Goal: Task Accomplishment & Management: Complete application form

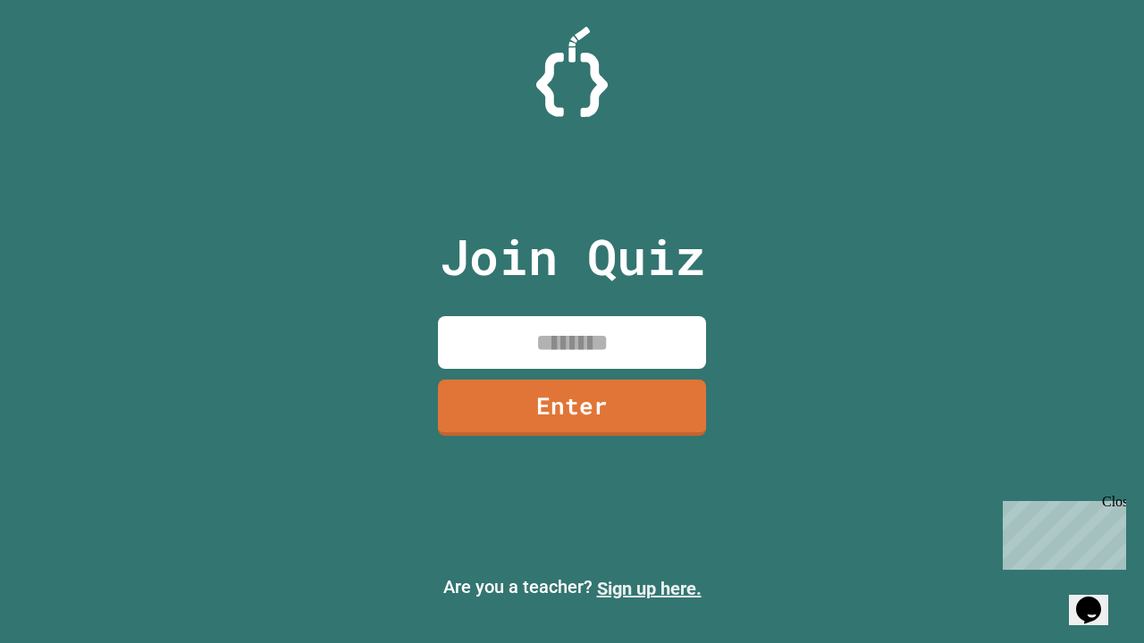
click at [649, 589] on link "Sign up here." at bounding box center [649, 588] width 105 height 21
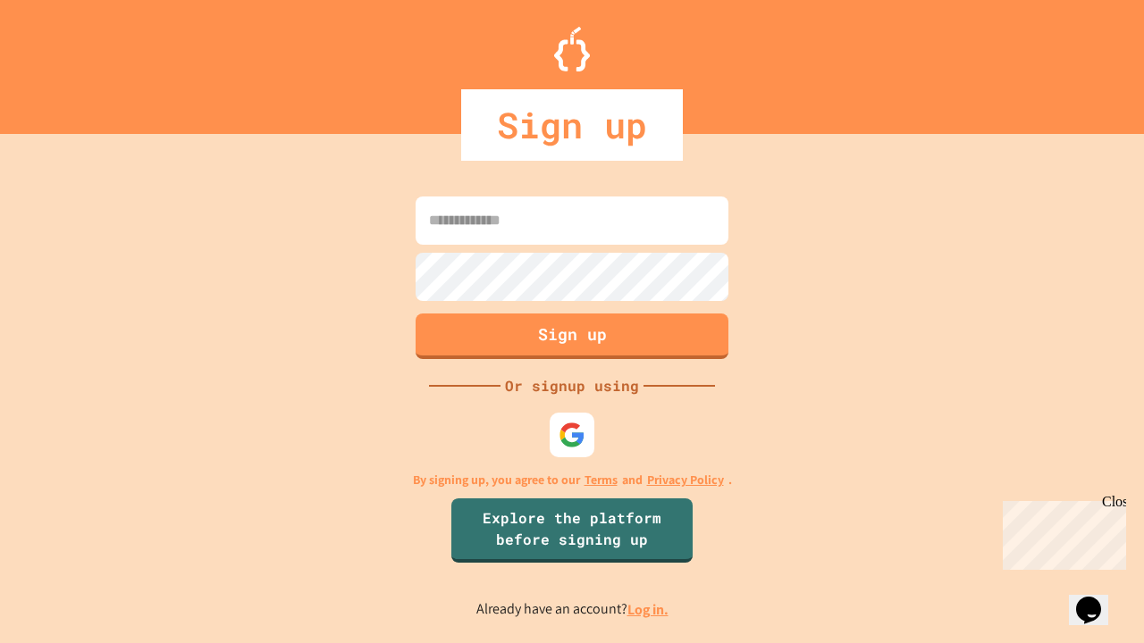
click at [649, 609] on link "Log in." at bounding box center [647, 610] width 41 height 19
